Goal: Transaction & Acquisition: Purchase product/service

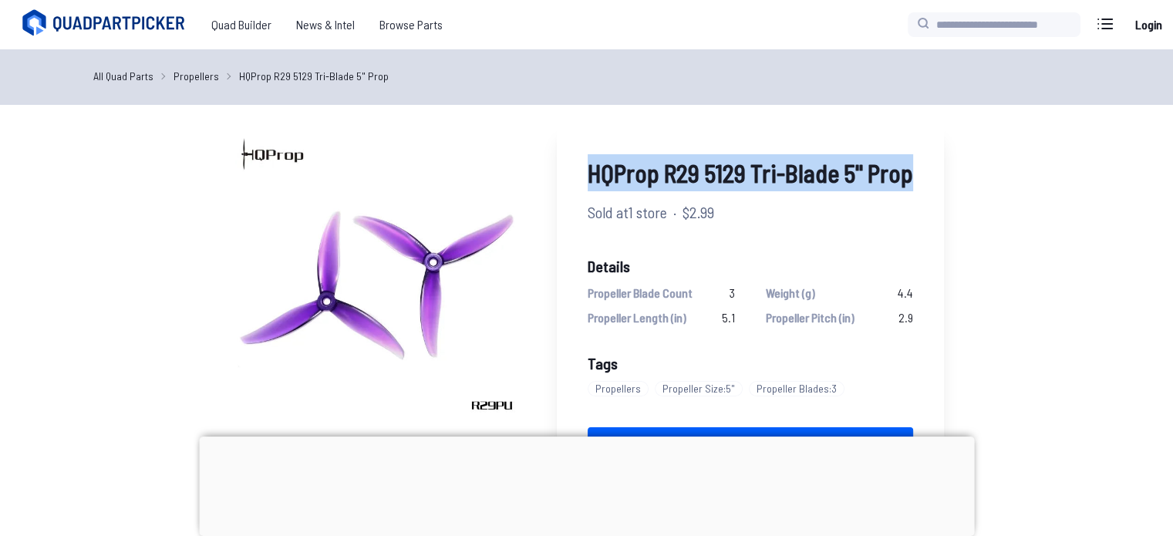
drag, startPoint x: 586, startPoint y: 166, endPoint x: 918, endPoint y: 147, distance: 332.1
click at [918, 147] on div "HQProp R29 5129 Tri-Blade 5" Prop Sold at 1 store · $2.99 Details Propeller Bla…" at bounding box center [750, 324] width 387 height 403
copy span "HQProp R29 5129 Tri-Blade 5" Prop"
click at [632, 194] on div "HQProp R29 5129 Tri-Blade 5" Prop Sold at 1 store · $2.99 Details Propeller Bla…" at bounding box center [750, 324] width 387 height 403
drag, startPoint x: 582, startPoint y: 173, endPoint x: 919, endPoint y: 167, distance: 337.1
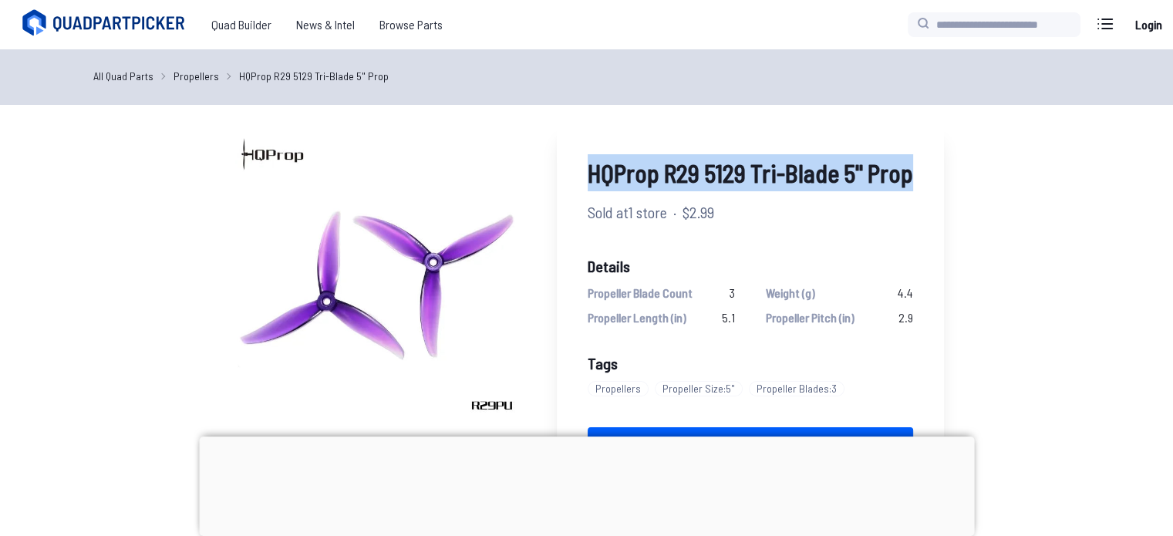
click at [919, 167] on div "HQProp R29 5129 Tri-Blade 5" Prop Sold at 1 store · $2.99 Details Propeller Bla…" at bounding box center [750, 324] width 387 height 403
copy span "HQProp R29 5129 Tri-Blade 5" Prop"
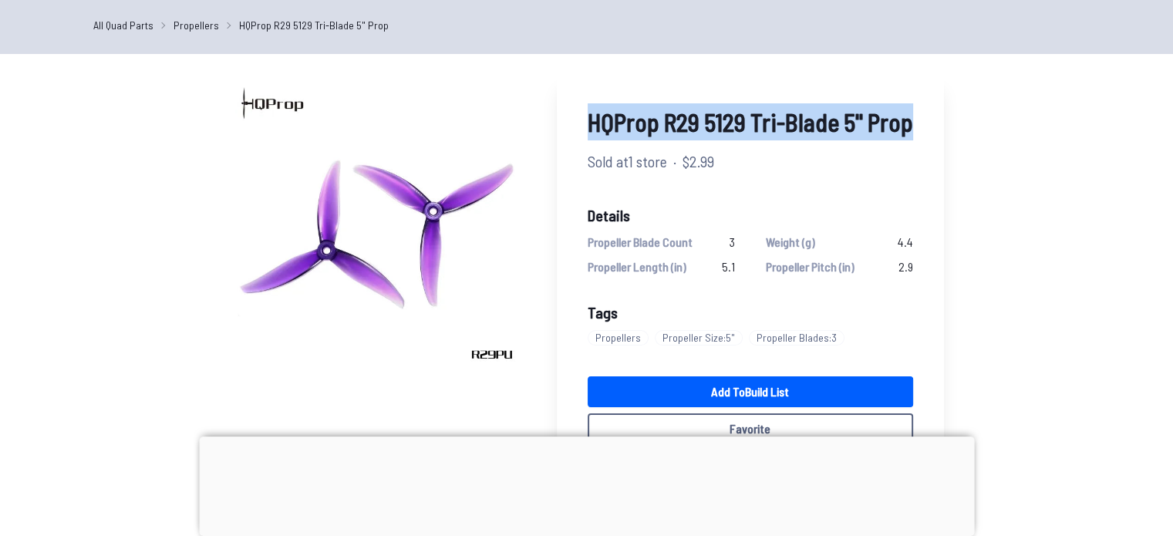
scroll to position [25, 0]
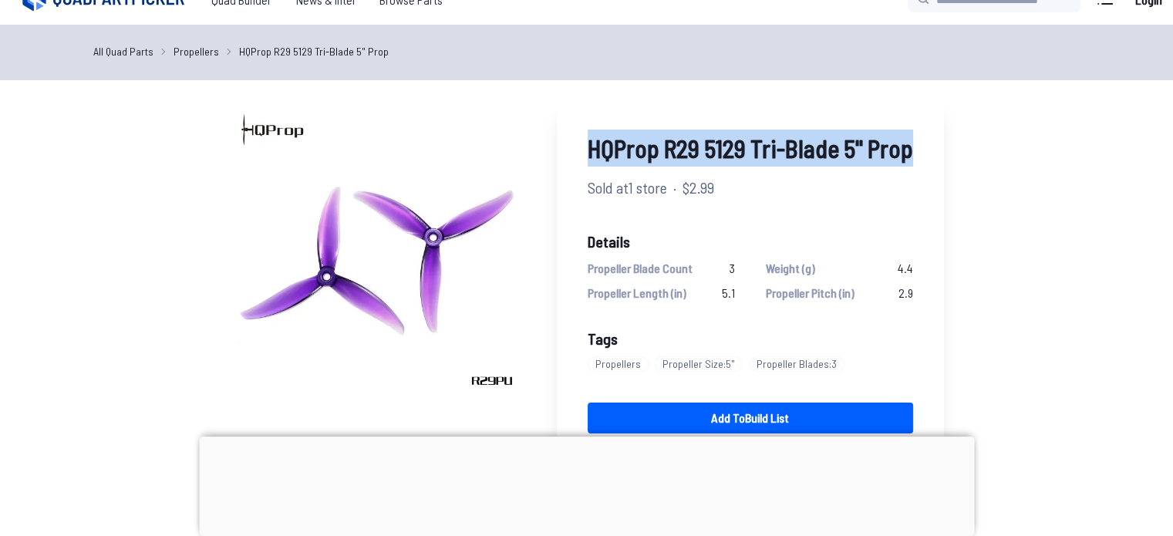
click at [602, 171] on div "HQProp R29 5129 Tri-Blade 5" Prop Sold at 1 store · $2.99 Details Propeller Bla…" at bounding box center [750, 300] width 387 height 403
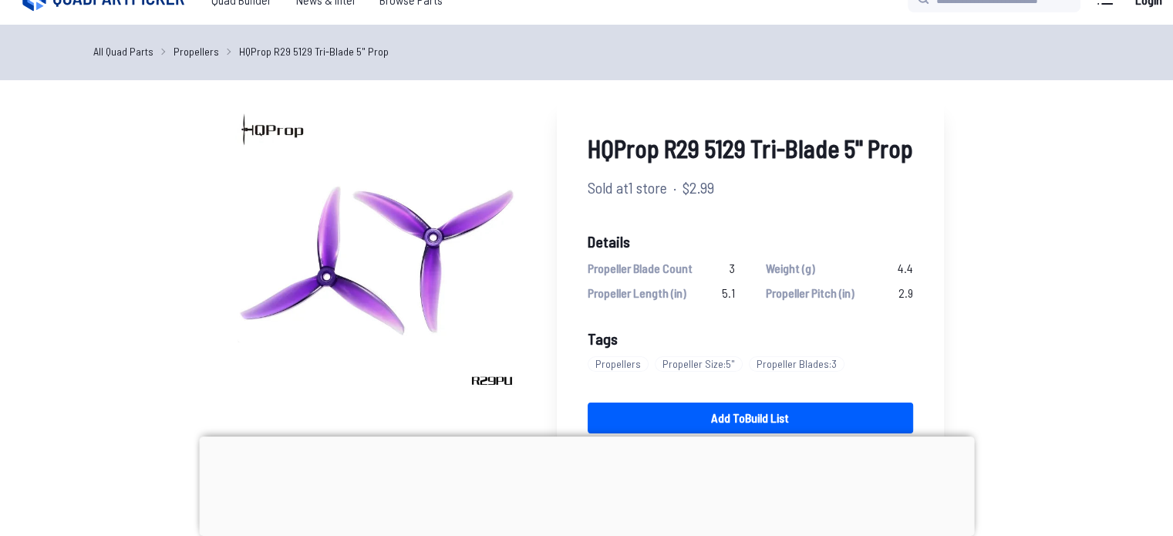
click at [588, 144] on span "HQProp R29 5129 Tri-Blade 5" Prop" at bounding box center [750, 148] width 325 height 37
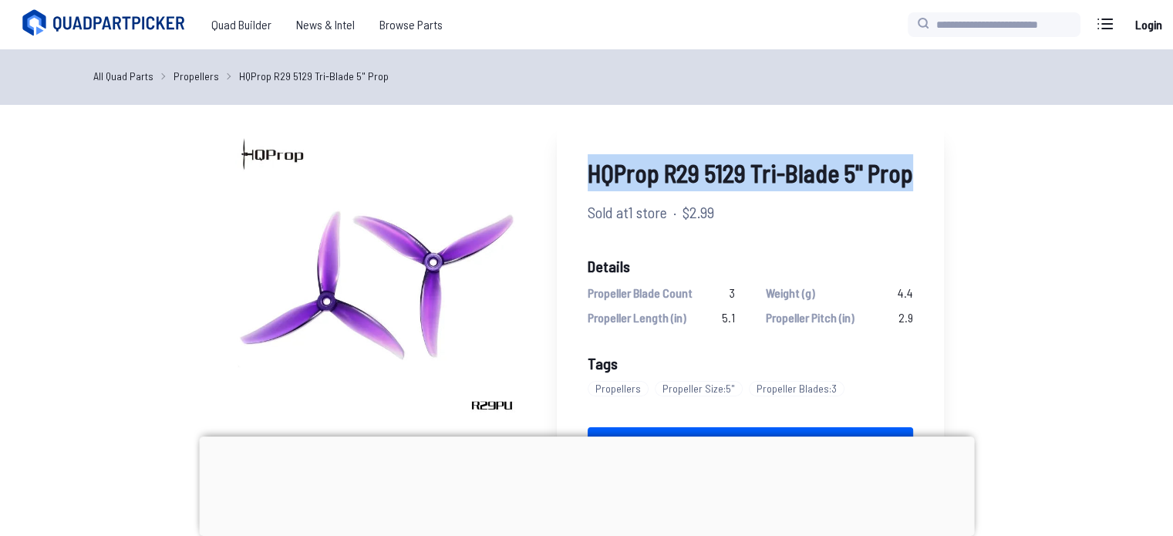
drag, startPoint x: 580, startPoint y: 172, endPoint x: 923, endPoint y: 170, distance: 343.2
click at [923, 170] on div "HQProp R29 5129 Tri-Blade 5" Prop Sold at 1 store · $2.99 Details Propeller Bla…" at bounding box center [750, 324] width 387 height 403
copy span "HQProp R29 5129 Tri-Blade 5" Prop"
